Goal: Complete application form

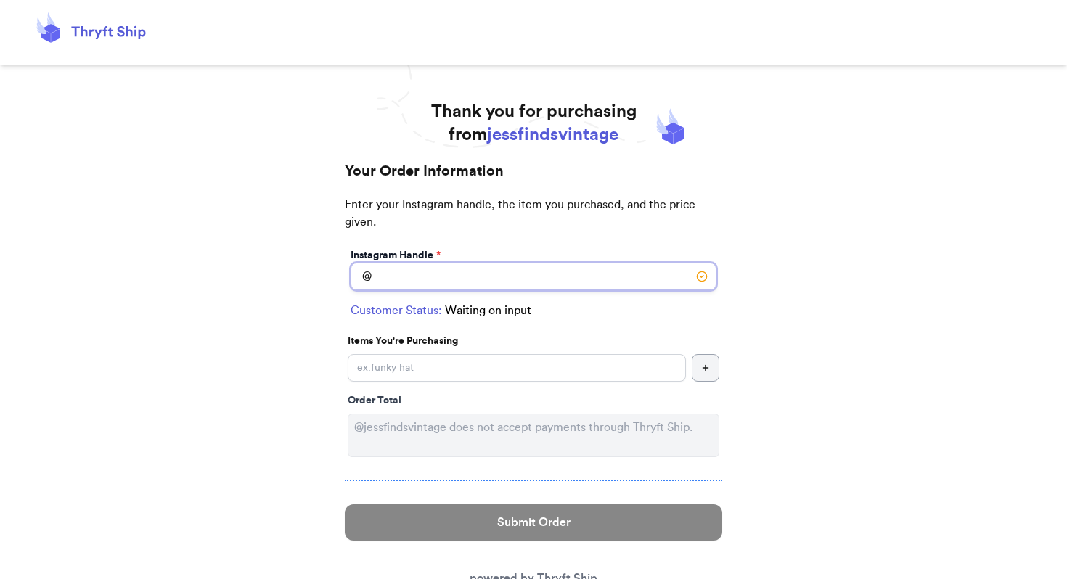
click at [473, 272] on input "Instagram Handle *" at bounding box center [534, 277] width 366 height 28
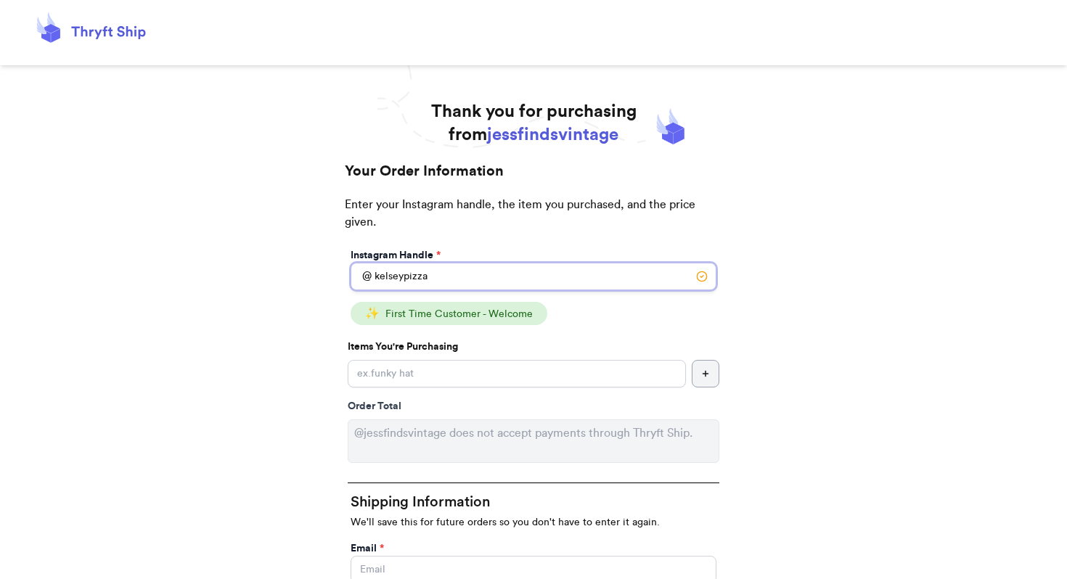
type input "kelseypizza"
click at [453, 383] on input "Instagram Handle *" at bounding box center [517, 374] width 338 height 28
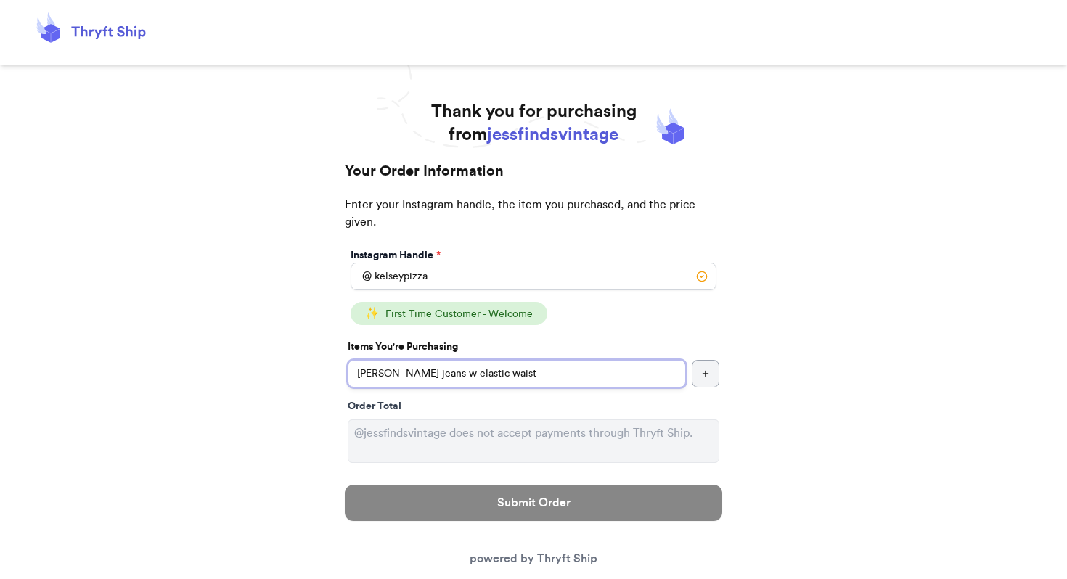
type input "[PERSON_NAME] jeans w elastic waist"
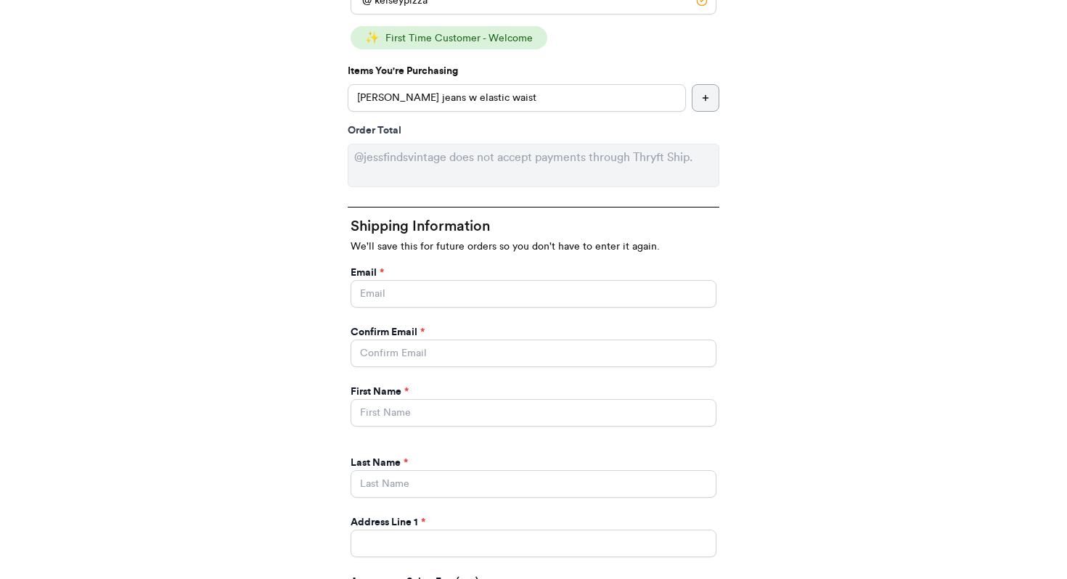
scroll to position [285, 0]
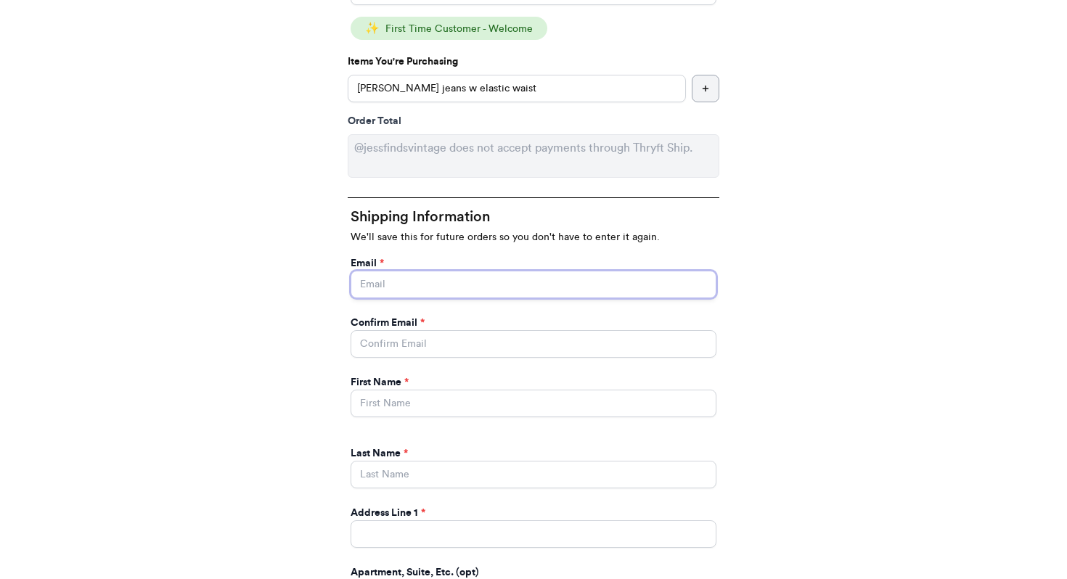
click at [442, 275] on input "Instagram Handle *" at bounding box center [534, 285] width 366 height 28
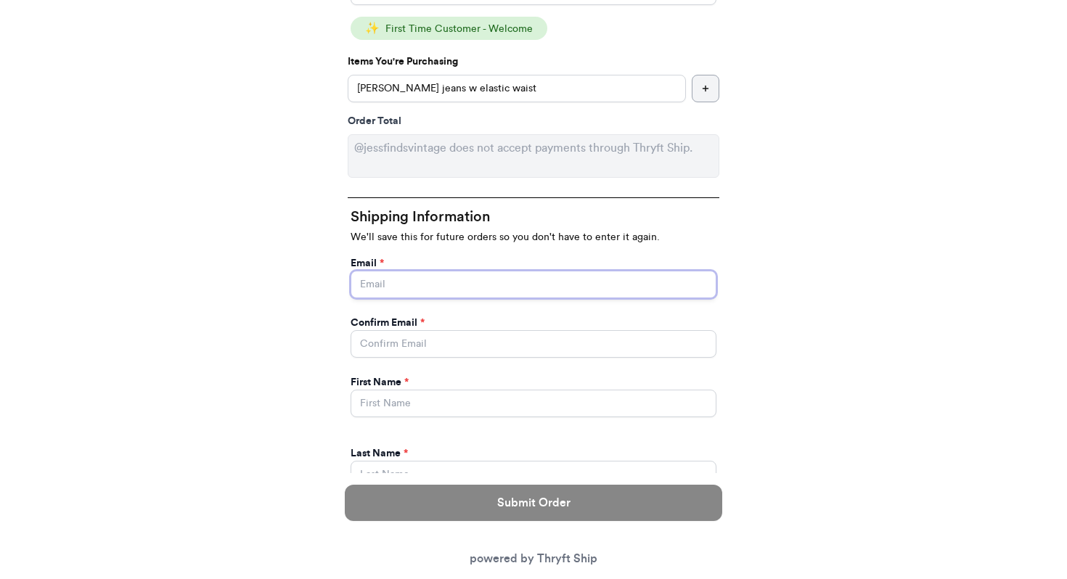
type input "[PERSON_NAME][EMAIL_ADDRESS][PERSON_NAME][DOMAIN_NAME]"
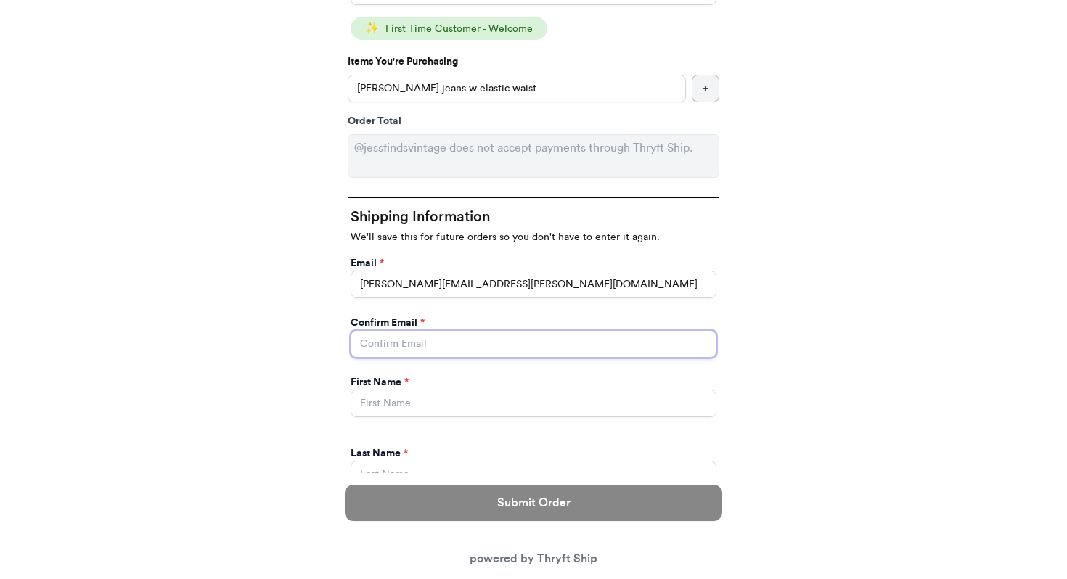
type input "[PERSON_NAME][EMAIL_ADDRESS][PERSON_NAME][DOMAIN_NAME]"
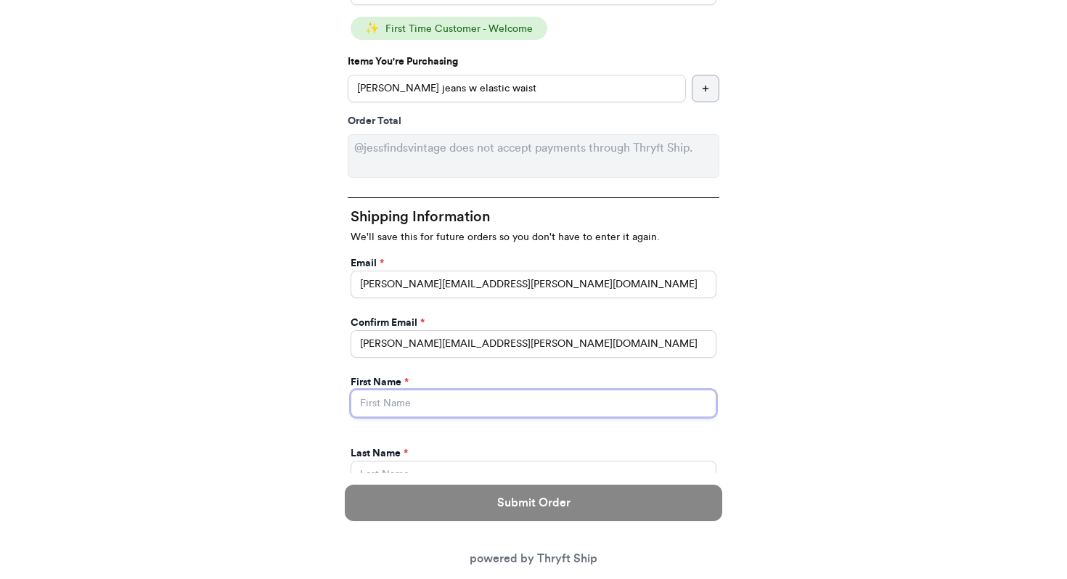
type input "[PERSON_NAME]"
type input "[STREET_ADDRESS][PERSON_NAME]"
select select "PA"
type input "[GEOGRAPHIC_DATA]"
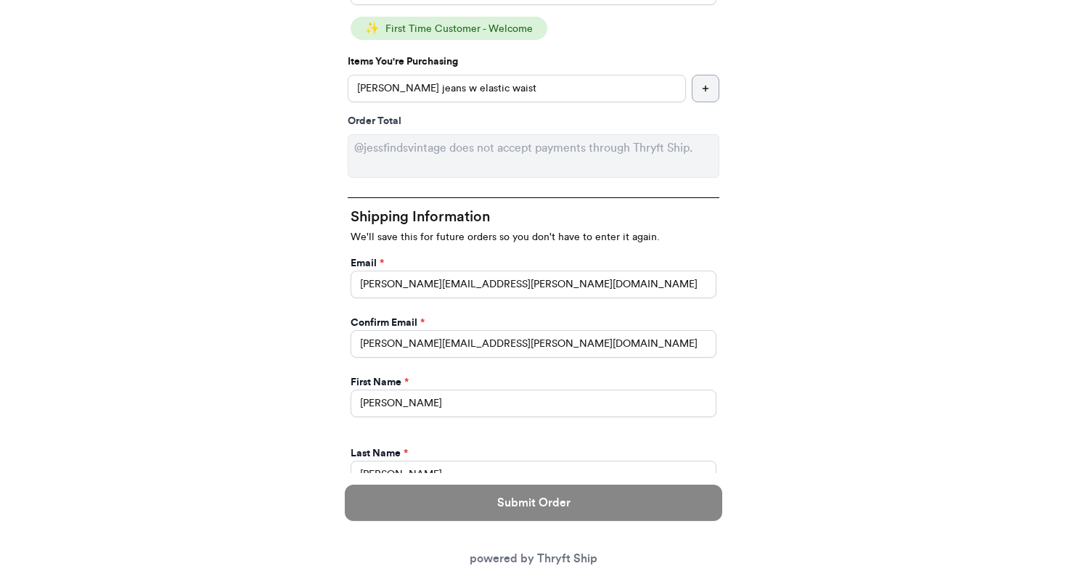
type input "15206"
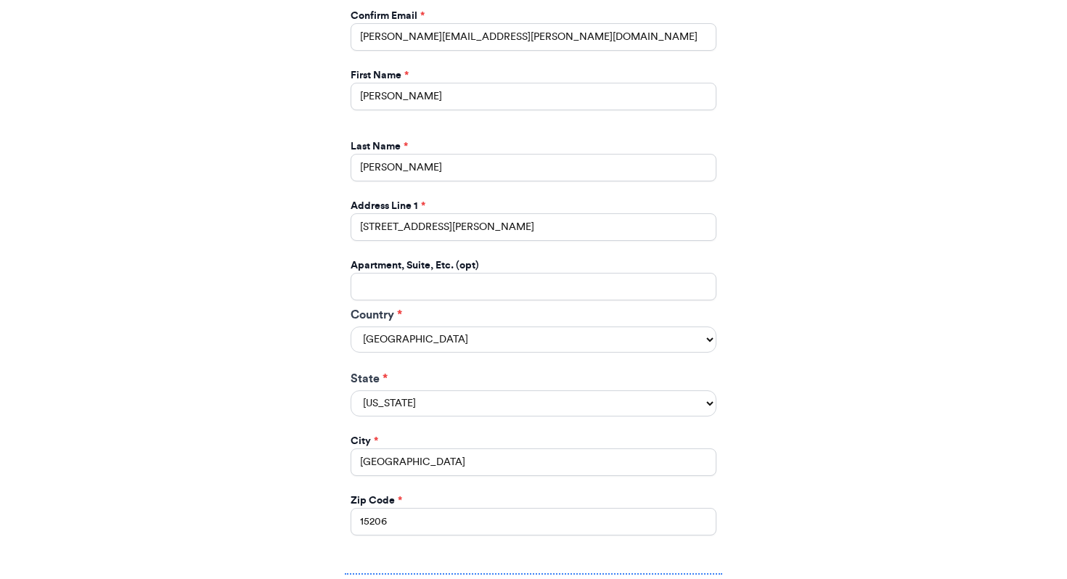
scroll to position [738, 0]
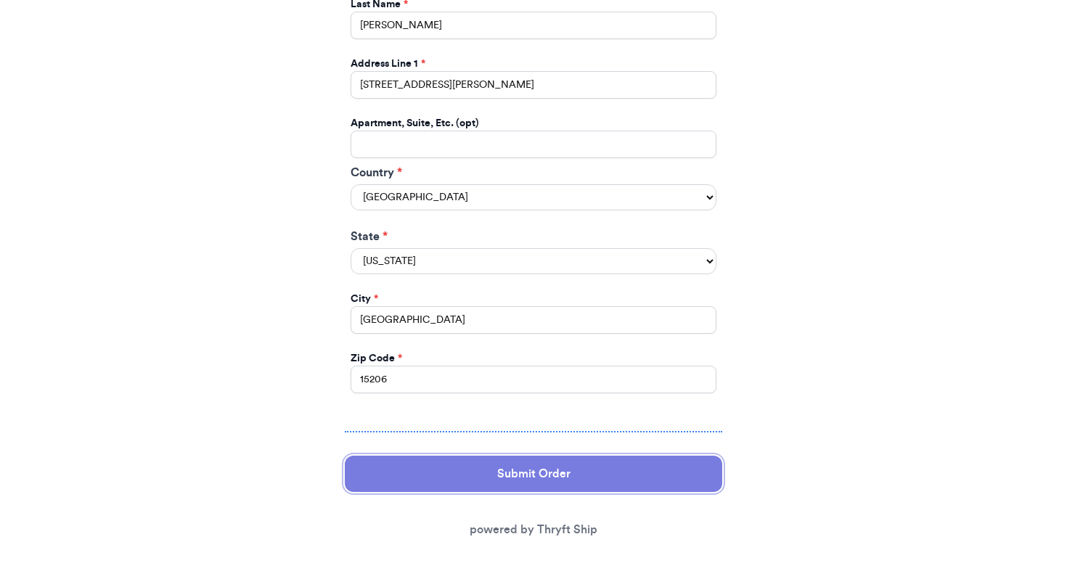
click at [515, 467] on button "Submit Order" at bounding box center [533, 474] width 377 height 36
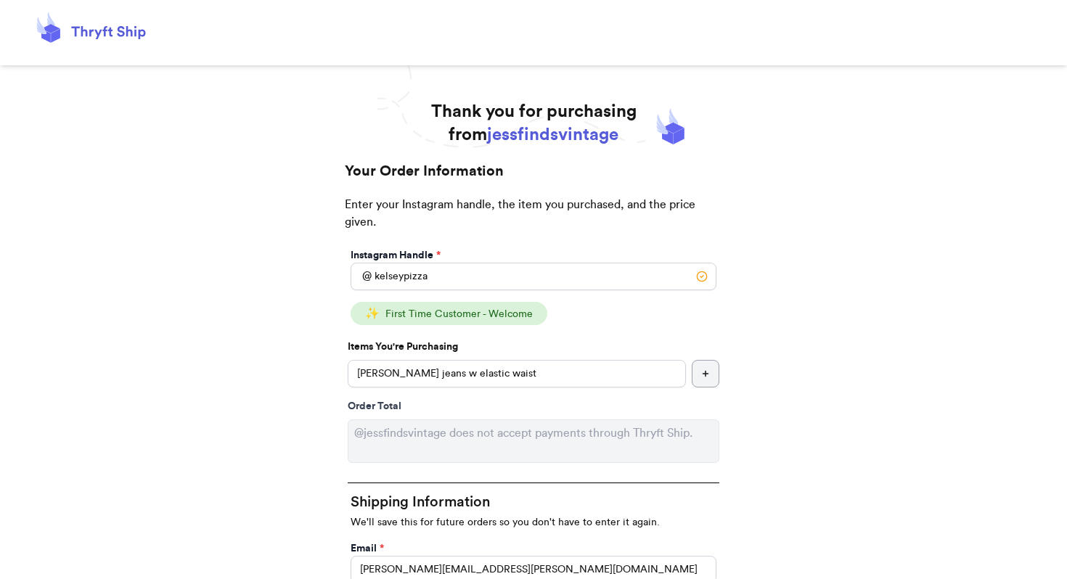
select select "PA"
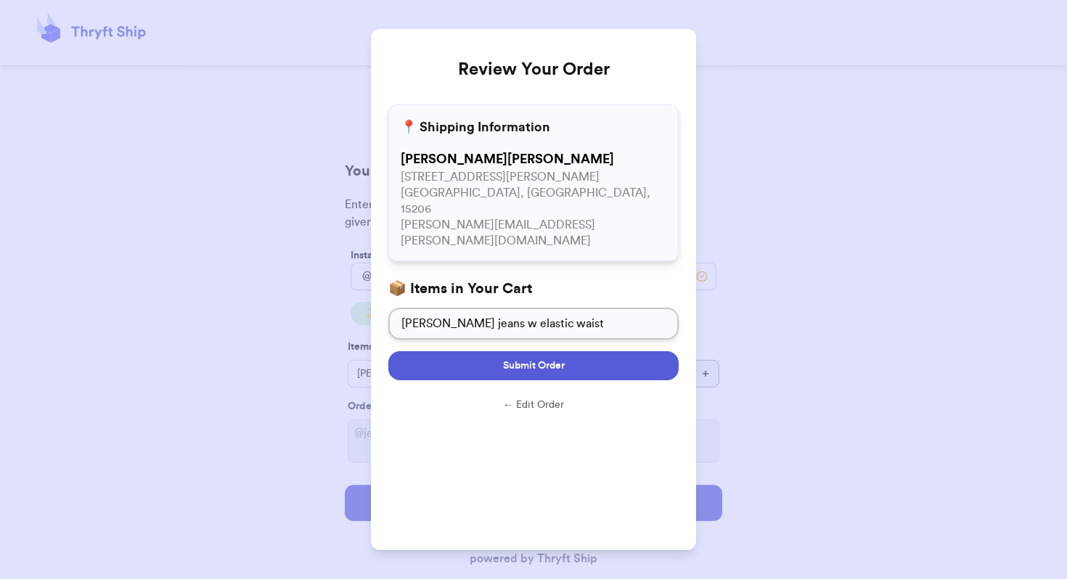
click at [556, 359] on span "Submit Order" at bounding box center [534, 366] width 62 height 15
